Goal: Transaction & Acquisition: Purchase product/service

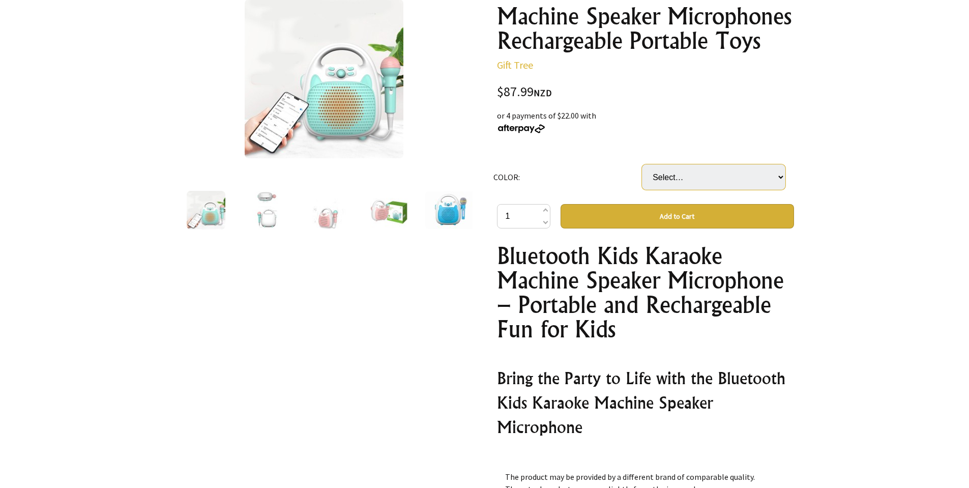
click at [681, 181] on select "Select… Blue Pink" at bounding box center [714, 176] width 144 height 25
select select "Pink"
click at [642, 164] on select "Select… Blue Pink" at bounding box center [714, 176] width 144 height 25
click at [267, 214] on img at bounding box center [266, 210] width 29 height 39
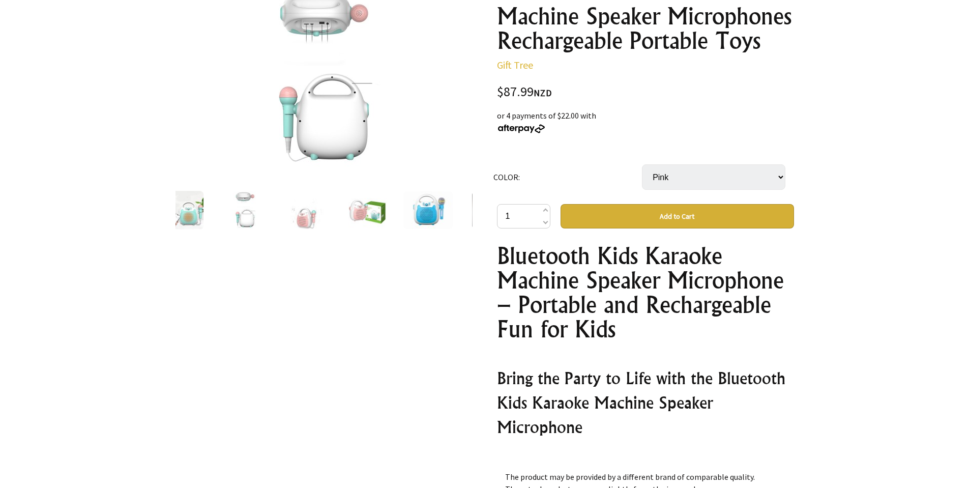
click at [297, 218] on img at bounding box center [306, 210] width 39 height 39
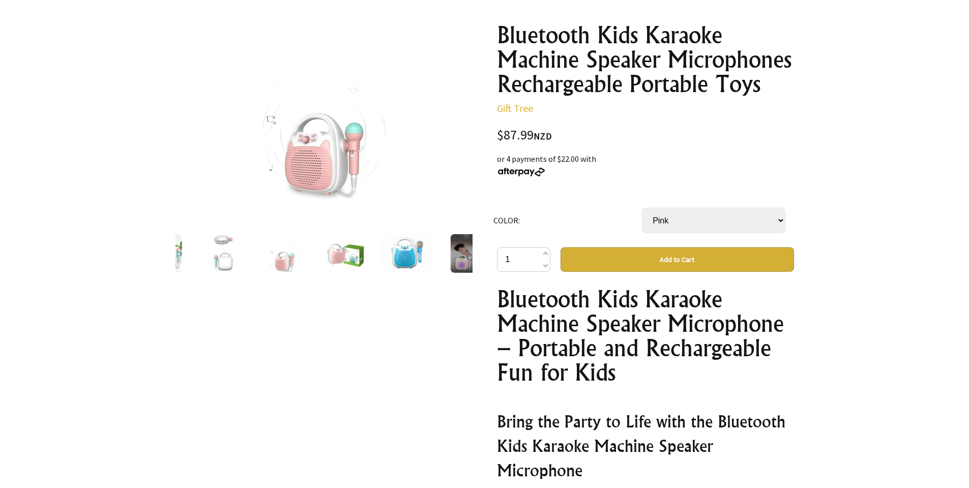
scroll to position [51, 0]
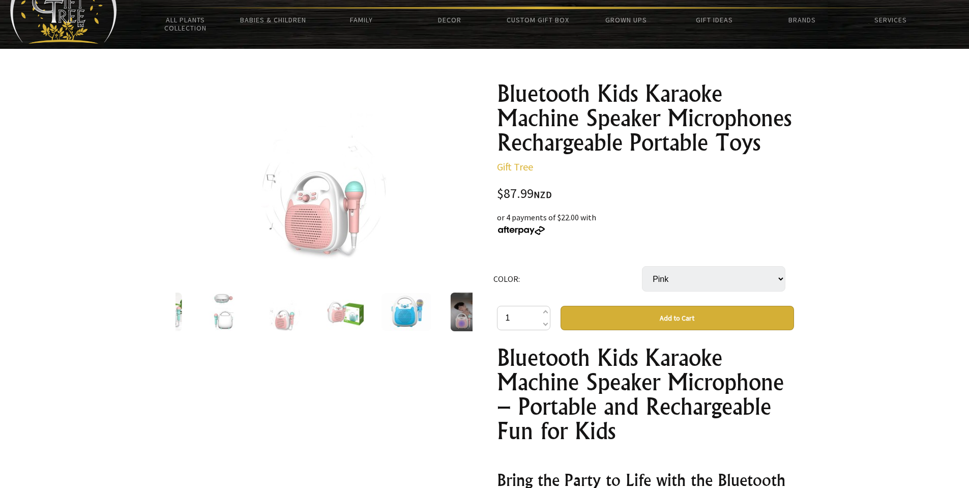
click at [345, 316] on img at bounding box center [345, 312] width 39 height 39
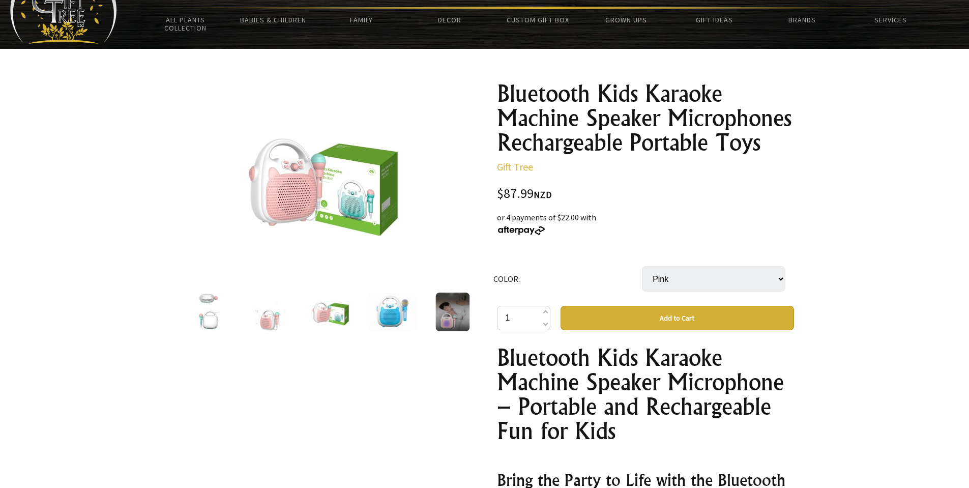
click at [414, 312] on div at bounding box center [265, 312] width 297 height 43
click at [390, 312] on img at bounding box center [384, 312] width 49 height 38
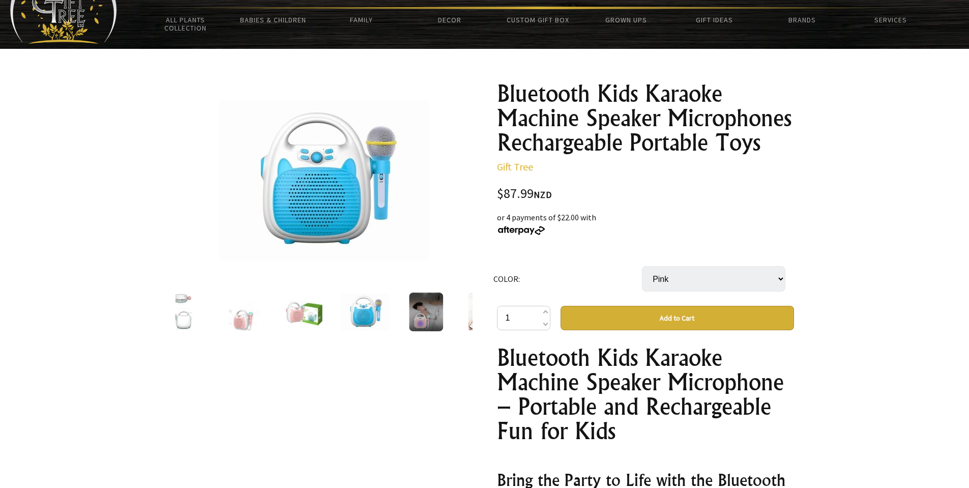
click at [434, 317] on img at bounding box center [426, 312] width 34 height 39
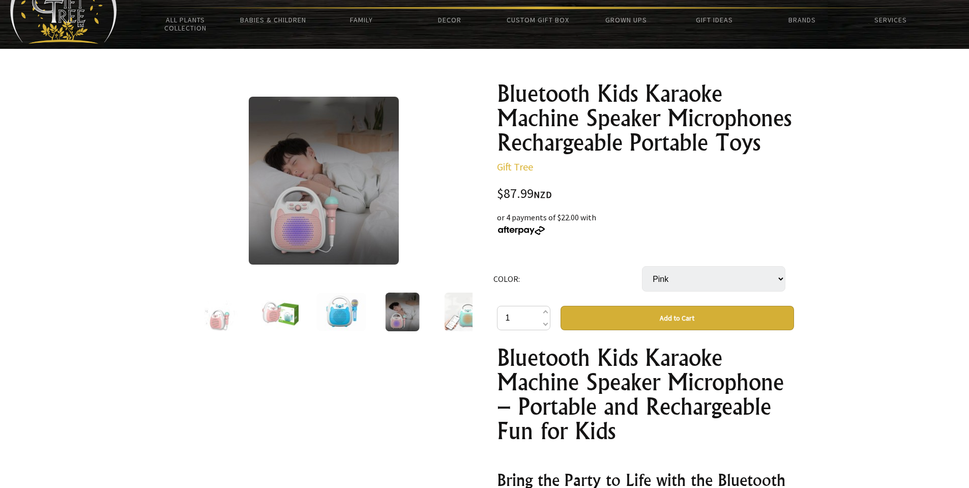
click at [464, 323] on img at bounding box center [463, 312] width 39 height 39
